Goal: Connect with others: Connect with others

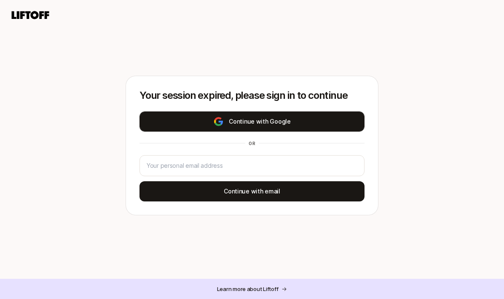
click at [315, 124] on button "Continue with Google" at bounding box center [251, 122] width 225 height 20
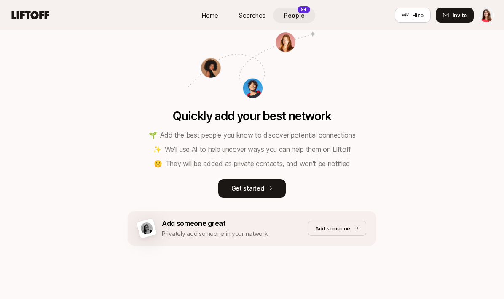
scroll to position [94, 0]
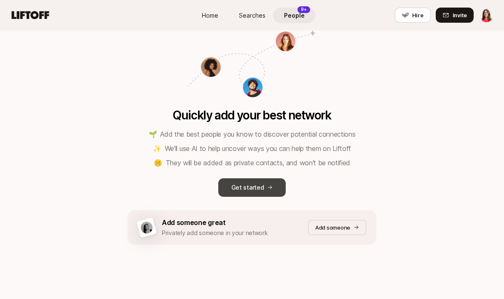
click at [270, 189] on icon at bounding box center [269, 187] width 5 height 5
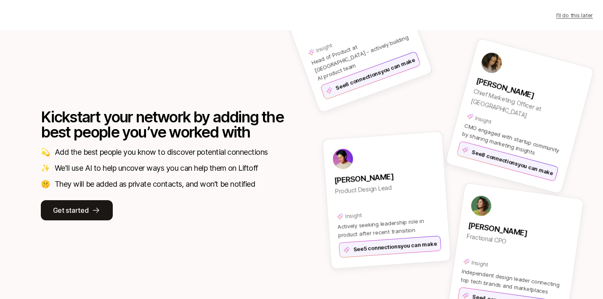
click at [5, 103] on div "Kickstart your network by adding the best people you’ve worked with 💫 Add the b…" at bounding box center [301, 164] width 603 height 269
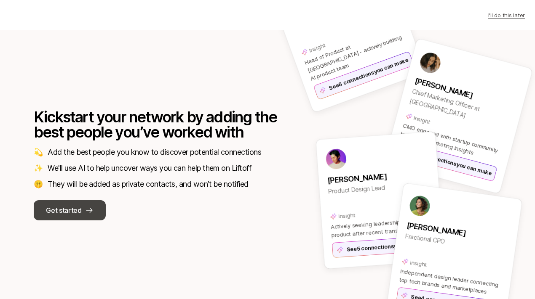
click at [69, 206] on p "Get started" at bounding box center [63, 210] width 35 height 11
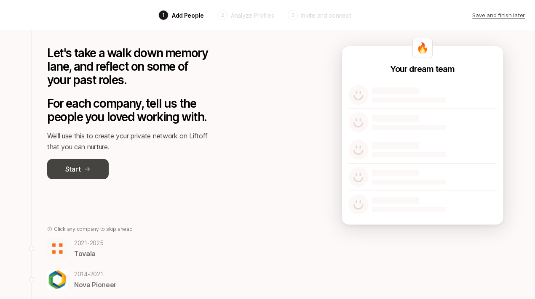
scroll to position [12, 0]
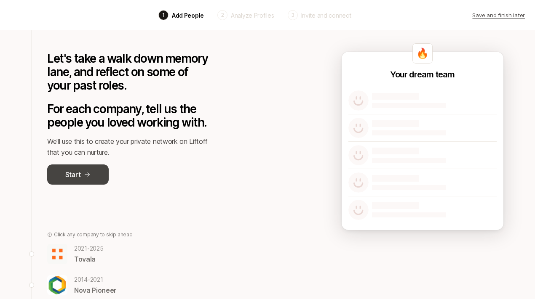
click at [75, 171] on p "Start" at bounding box center [72, 174] width 15 height 11
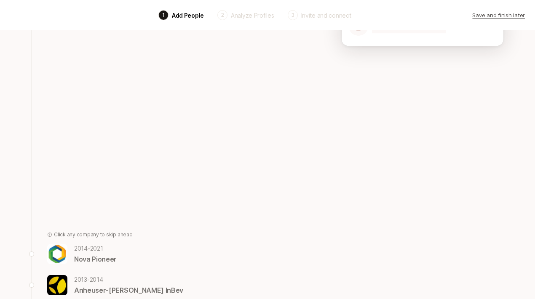
scroll to position [65, 0]
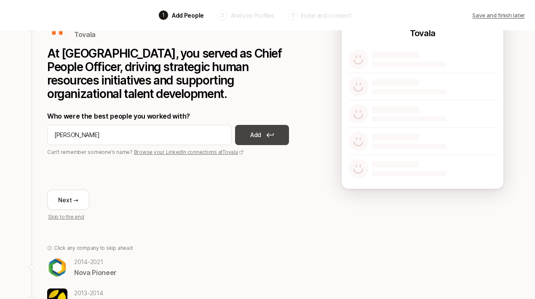
type input "[PERSON_NAME]"
click at [250, 130] on p "Add" at bounding box center [255, 135] width 11 height 10
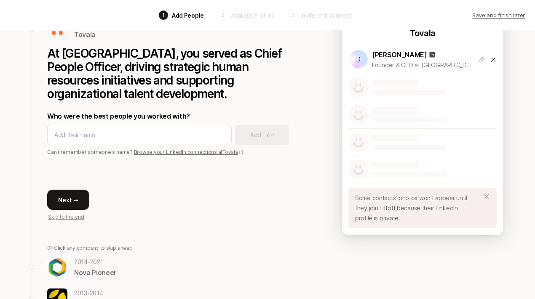
click at [79, 190] on button "Next →" at bounding box center [68, 200] width 42 height 20
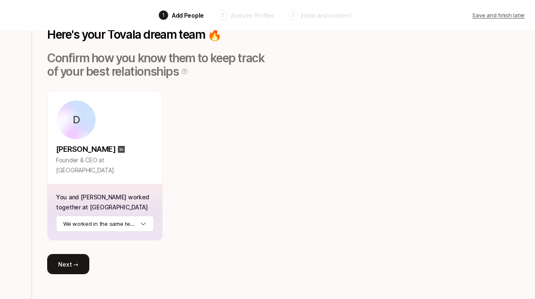
scroll to position [62, 0]
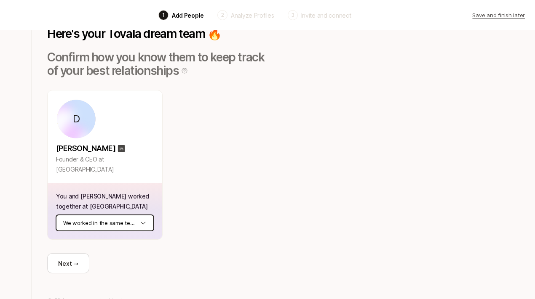
click at [126, 219] on html "Back 1 Add People 2 Analyze Profiles 3 Invite and connect Save and finish later…" at bounding box center [267, 87] width 535 height 299
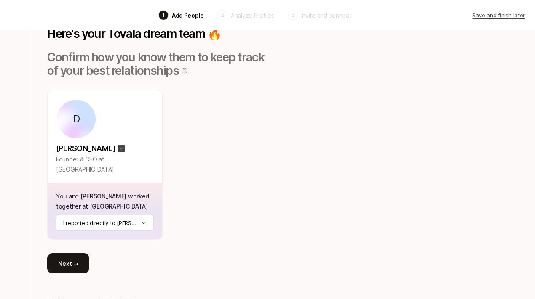
click at [75, 269] on button "Next →" at bounding box center [68, 263] width 42 height 20
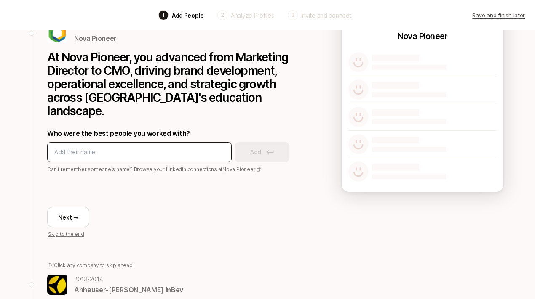
click at [99, 146] on div at bounding box center [139, 152] width 184 height 20
click at [102, 147] on input at bounding box center [139, 152] width 170 height 10
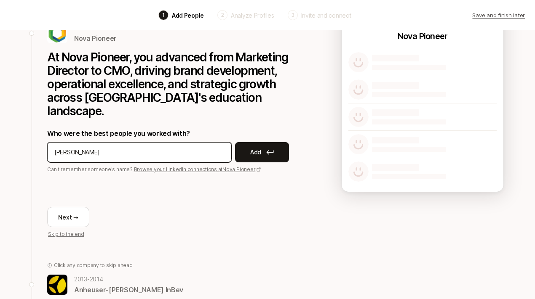
type input "[PERSON_NAME]"
click at [254, 149] on div "Who were the best people you worked with? [PERSON_NAME] Add Can't remember some…" at bounding box center [173, 150] width 253 height 45
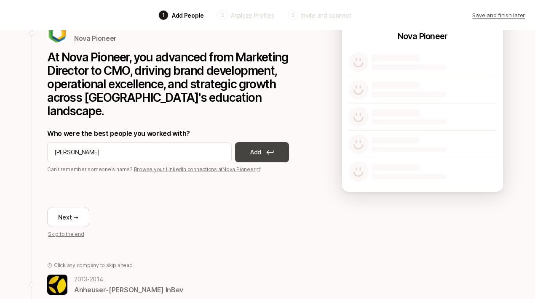
click at [254, 147] on p "Add" at bounding box center [255, 152] width 11 height 10
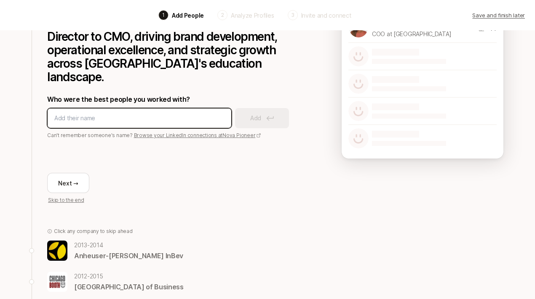
scroll to position [99, 0]
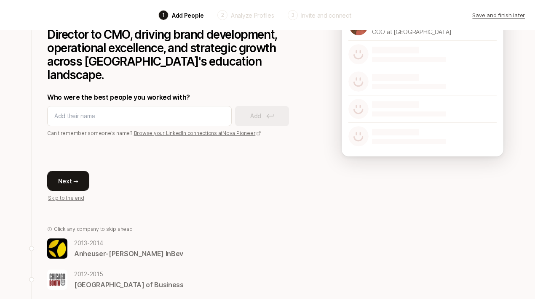
click at [85, 173] on button "Next →" at bounding box center [68, 181] width 42 height 20
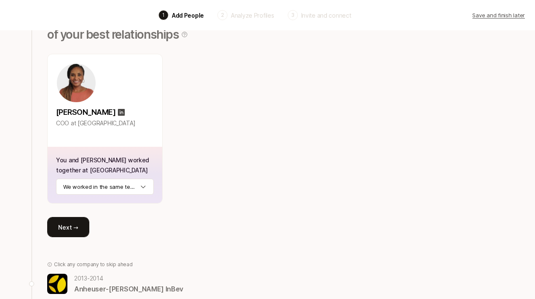
click at [75, 226] on button "Next →" at bounding box center [68, 227] width 42 height 20
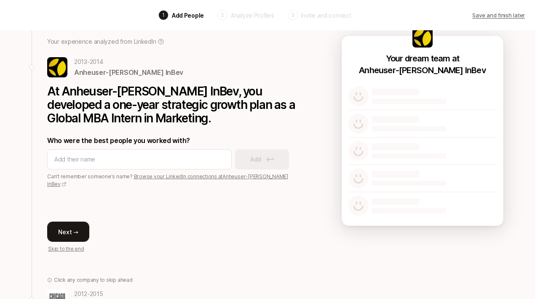
scroll to position [0, 0]
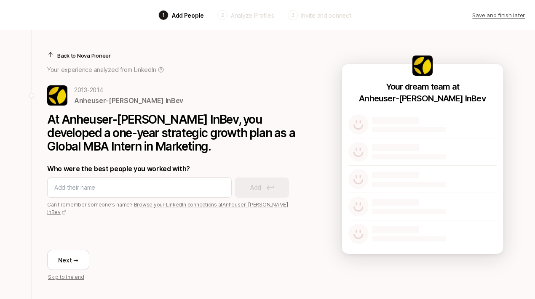
click at [482, 15] on p "Save and finish later" at bounding box center [498, 15] width 53 height 8
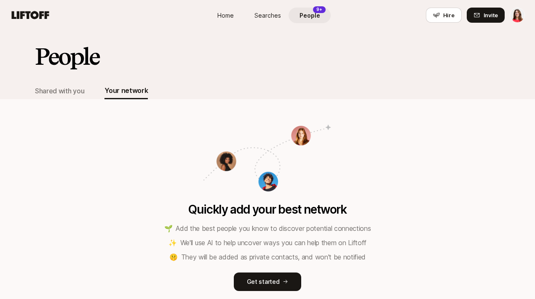
click at [306, 15] on span "People" at bounding box center [309, 15] width 21 height 9
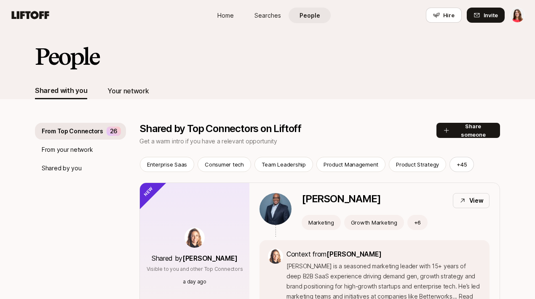
click at [136, 95] on div "Your network" at bounding box center [127, 90] width 41 height 11
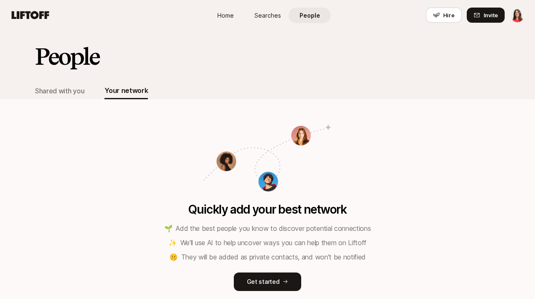
click at [93, 92] on div "Shared with you Your network" at bounding box center [91, 91] width 113 height 17
click at [73, 93] on div "Shared with you" at bounding box center [59, 90] width 49 height 11
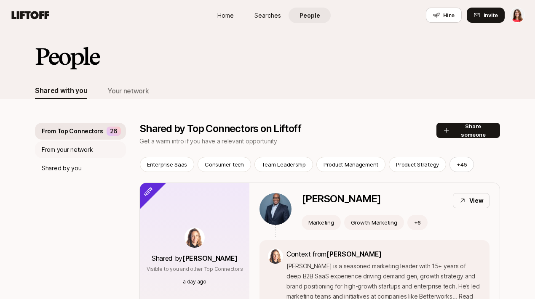
click at [70, 145] on p "From your network" at bounding box center [67, 150] width 51 height 10
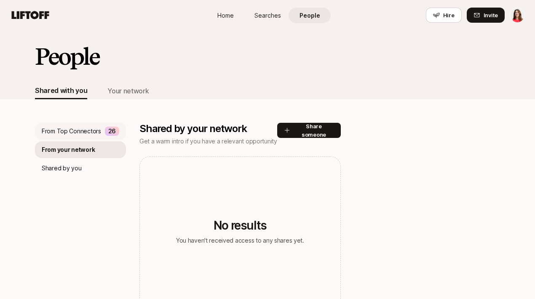
click at [71, 133] on p "From Top Connectors" at bounding box center [71, 131] width 59 height 10
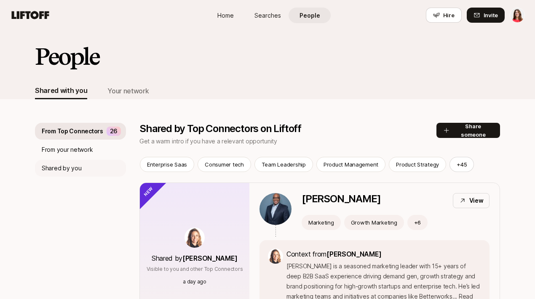
click at [62, 169] on p "Shared by you" at bounding box center [62, 168] width 40 height 10
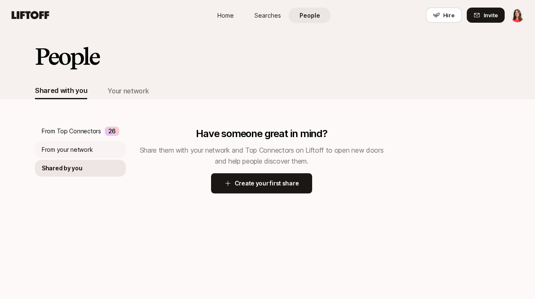
click at [63, 155] on div "From your network" at bounding box center [80, 149] width 91 height 17
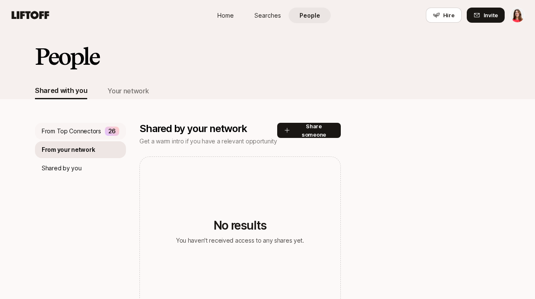
click at [65, 134] on p "From Top Connectors" at bounding box center [71, 131] width 59 height 10
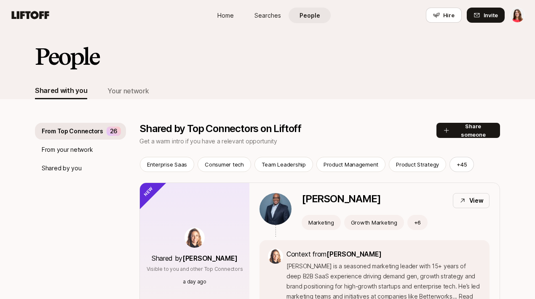
click at [228, 9] on link "Home" at bounding box center [225, 16] width 42 height 16
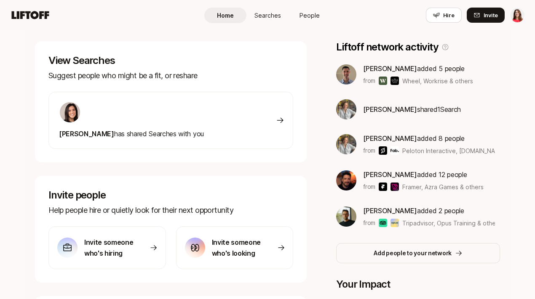
scroll to position [128, 0]
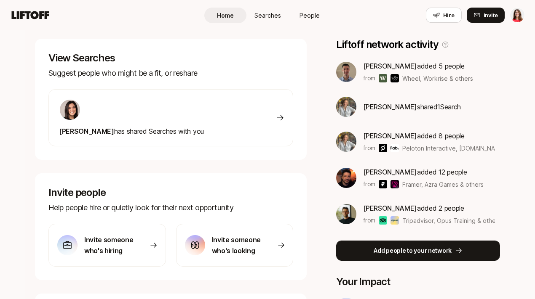
click at [371, 251] on button "Add people to your network" at bounding box center [418, 251] width 164 height 20
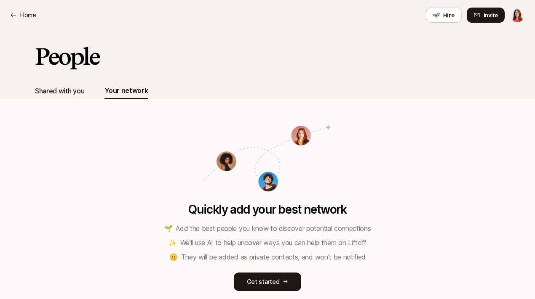
click at [74, 93] on div "Shared with you" at bounding box center [59, 90] width 49 height 11
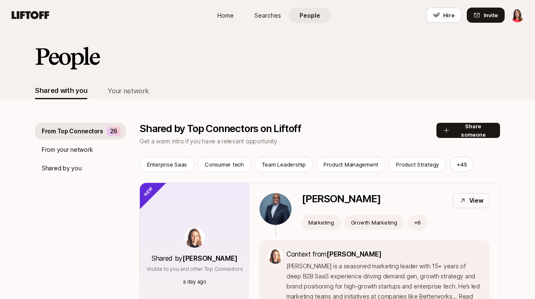
scroll to position [1, 0]
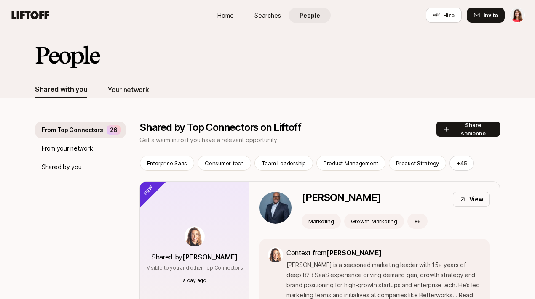
click at [117, 88] on div "Your network" at bounding box center [127, 89] width 41 height 11
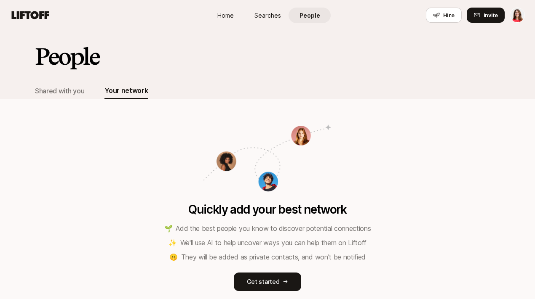
scroll to position [0, 0]
click at [55, 89] on div "Shared with you" at bounding box center [59, 90] width 49 height 11
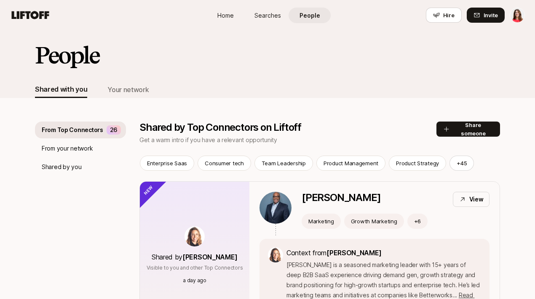
scroll to position [7, 0]
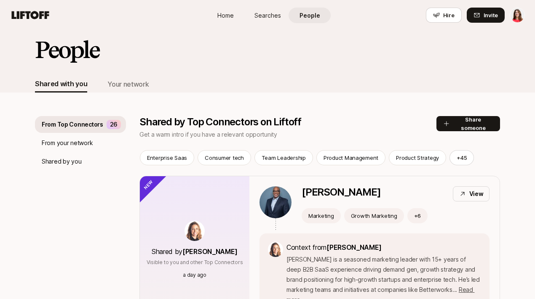
click at [221, 16] on span "Home" at bounding box center [225, 15] width 16 height 9
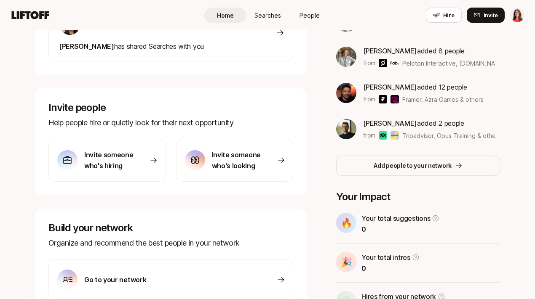
scroll to position [261, 0]
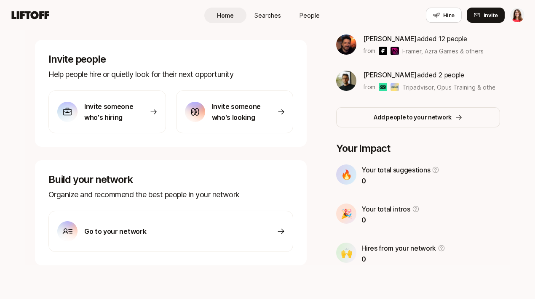
click at [283, 233] on icon at bounding box center [281, 231] width 8 height 8
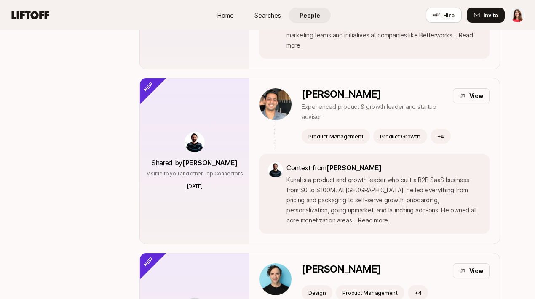
scroll to position [7, 0]
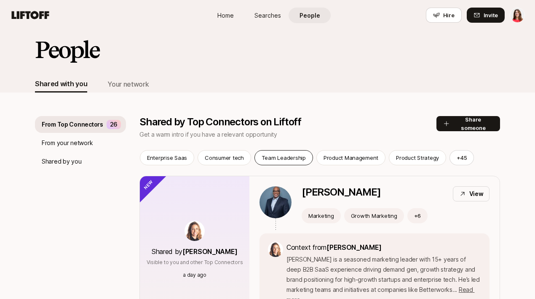
click at [281, 156] on p "Team Leadership" at bounding box center [283, 158] width 44 height 8
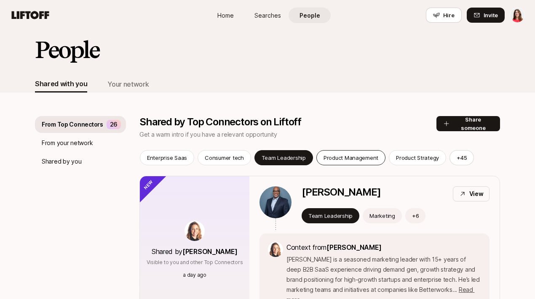
click at [326, 150] on div "Product Management" at bounding box center [350, 157] width 69 height 15
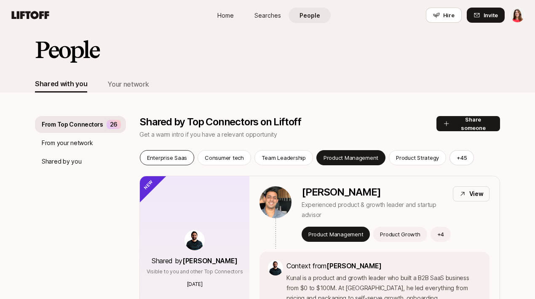
click at [180, 162] on p "Enterprise Saas" at bounding box center [167, 158] width 40 height 8
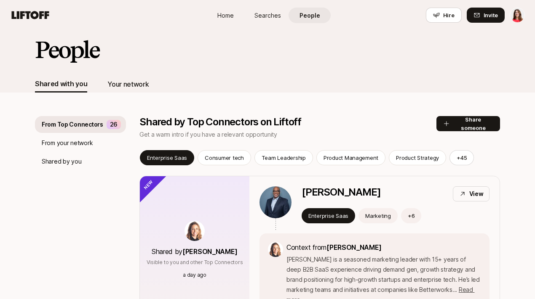
click at [117, 89] on div "Your network" at bounding box center [127, 84] width 41 height 11
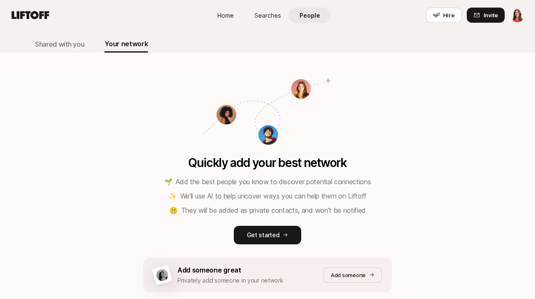
scroll to position [93, 0]
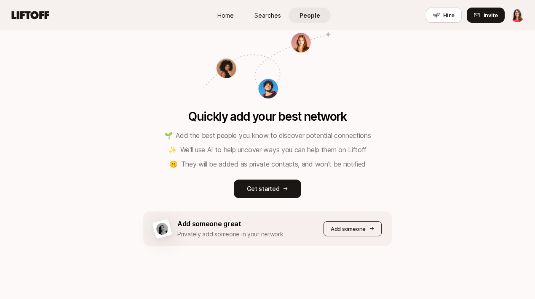
click at [331, 227] on p "Add someone" at bounding box center [348, 229] width 35 height 8
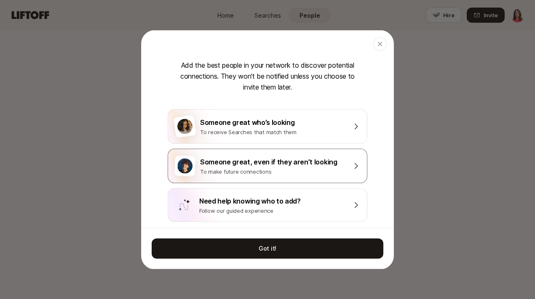
scroll to position [15, 0]
click at [312, 205] on div "Need help knowing who to add?" at bounding box center [272, 200] width 147 height 11
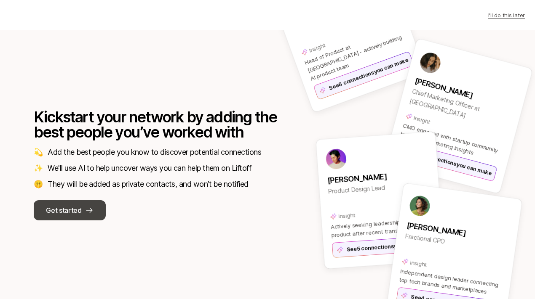
click at [94, 210] on button "Get started" at bounding box center [70, 210] width 72 height 20
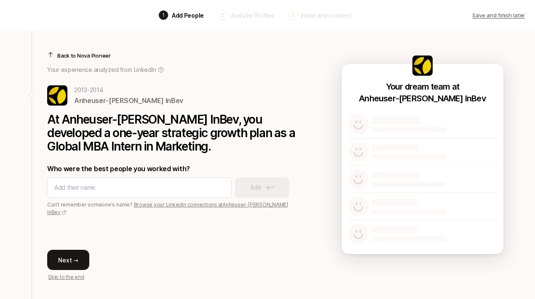
click at [74, 256] on button "Next →" at bounding box center [68, 260] width 42 height 20
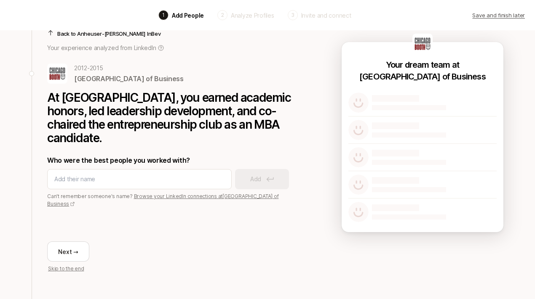
scroll to position [23, 0]
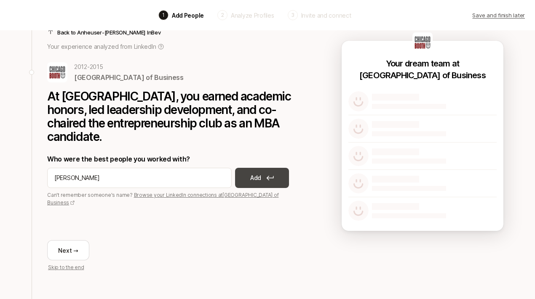
type input "[PERSON_NAME]"
click at [243, 177] on button "Add" at bounding box center [262, 178] width 54 height 20
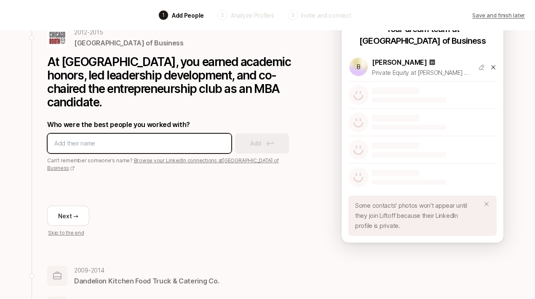
scroll to position [0, 0]
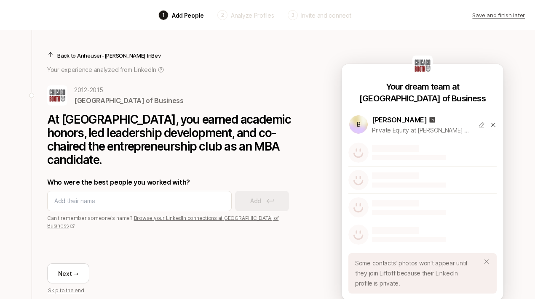
click at [498, 13] on p "Save and finish later" at bounding box center [498, 15] width 53 height 8
